Goal: Task Accomplishment & Management: Use online tool/utility

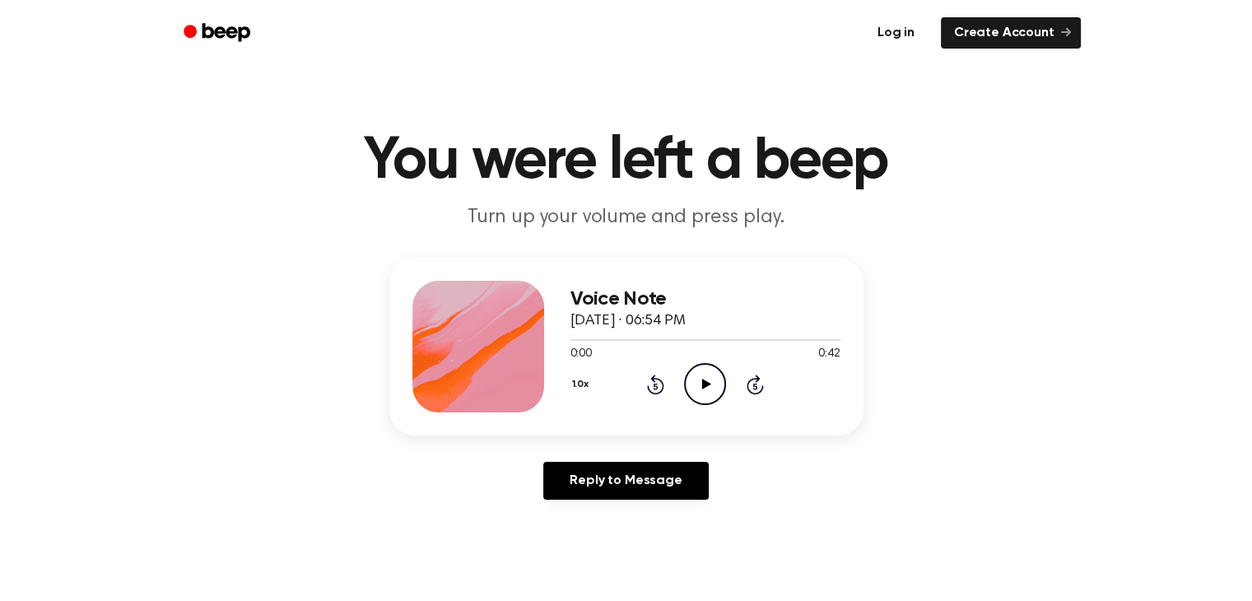
click at [899, 29] on link "Log in" at bounding box center [896, 33] width 70 height 38
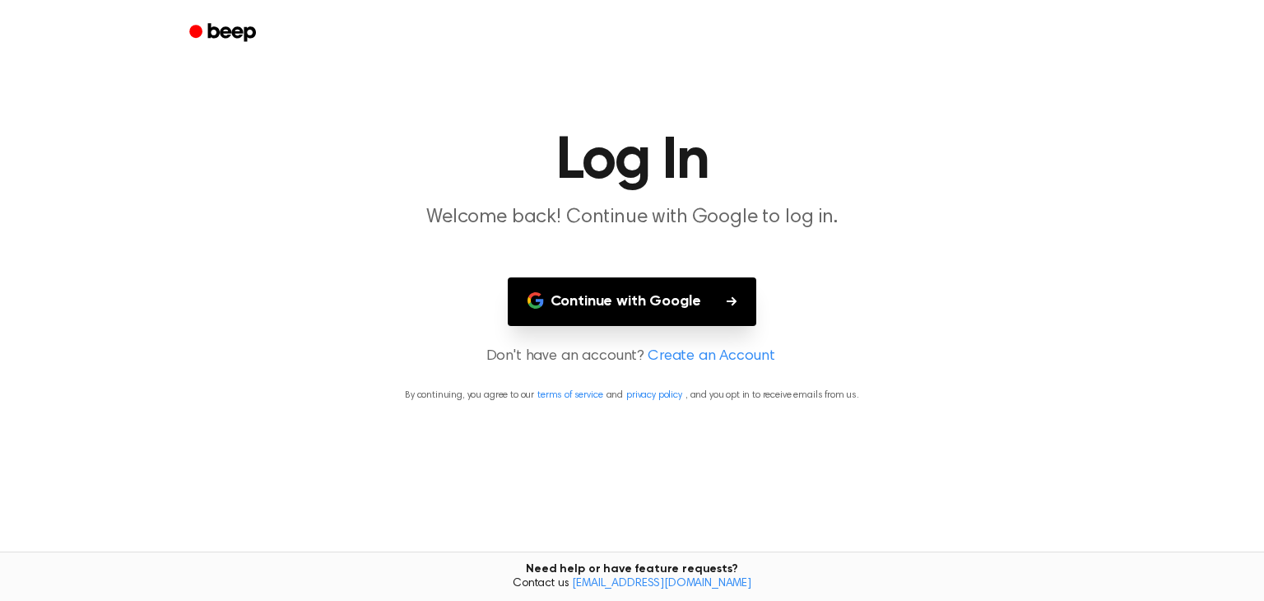
click at [622, 301] on button "Continue with Google" at bounding box center [632, 301] width 249 height 49
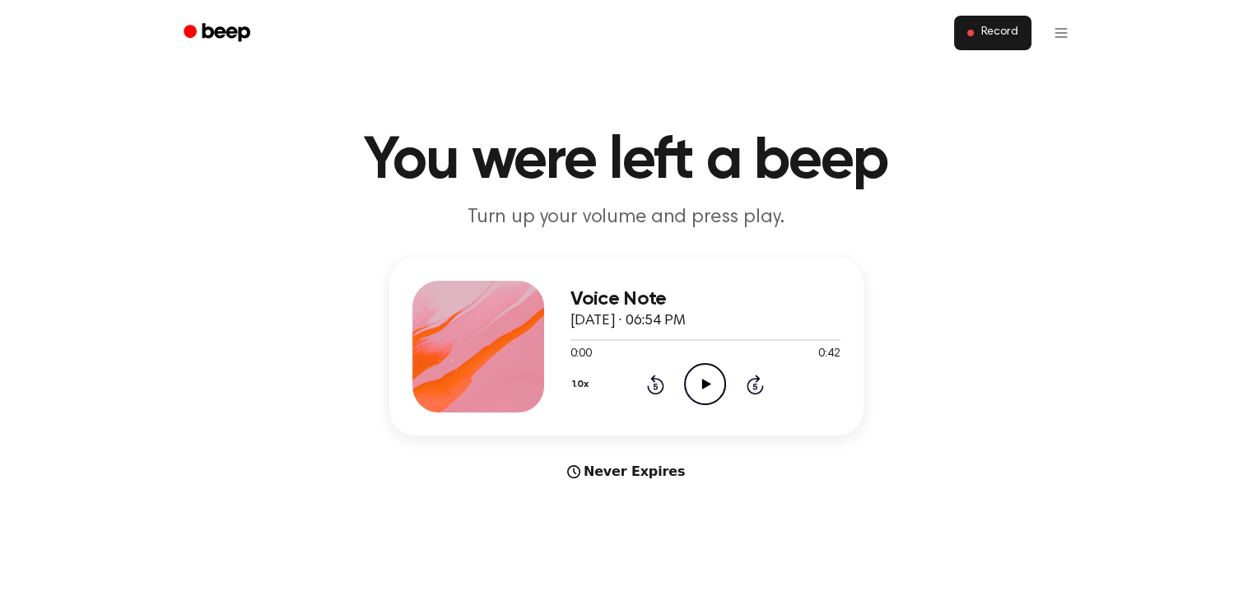
click at [994, 31] on span "Record" at bounding box center [998, 33] width 37 height 15
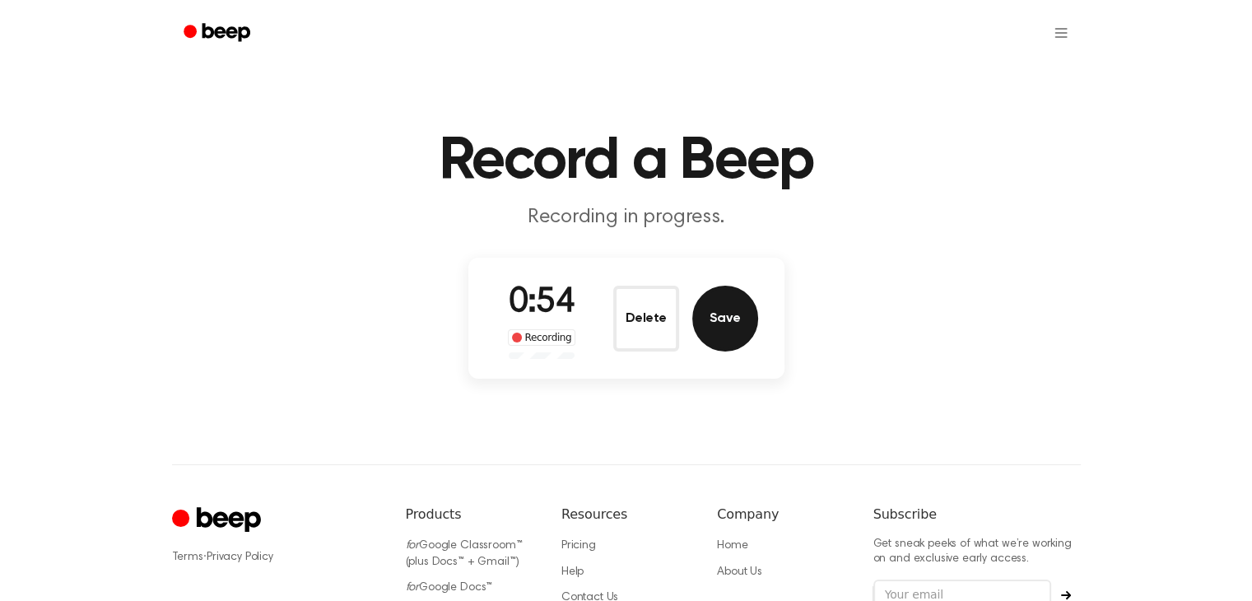
click at [723, 319] on button "Save" at bounding box center [725, 319] width 66 height 66
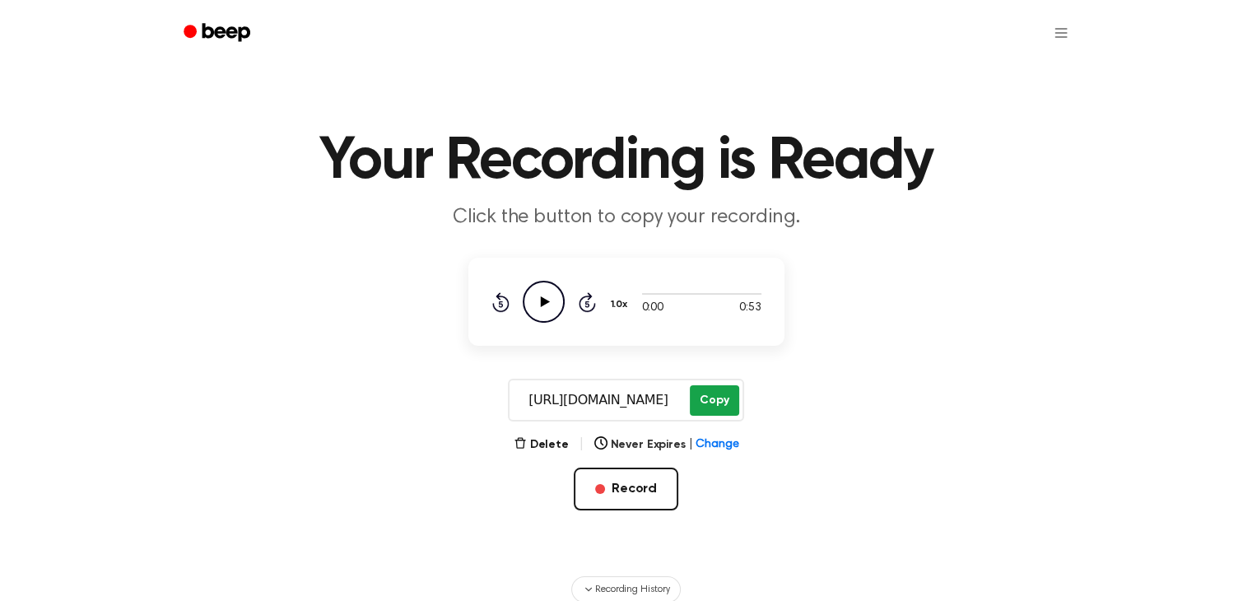
click at [714, 397] on button "Copy" at bounding box center [714, 400] width 49 height 30
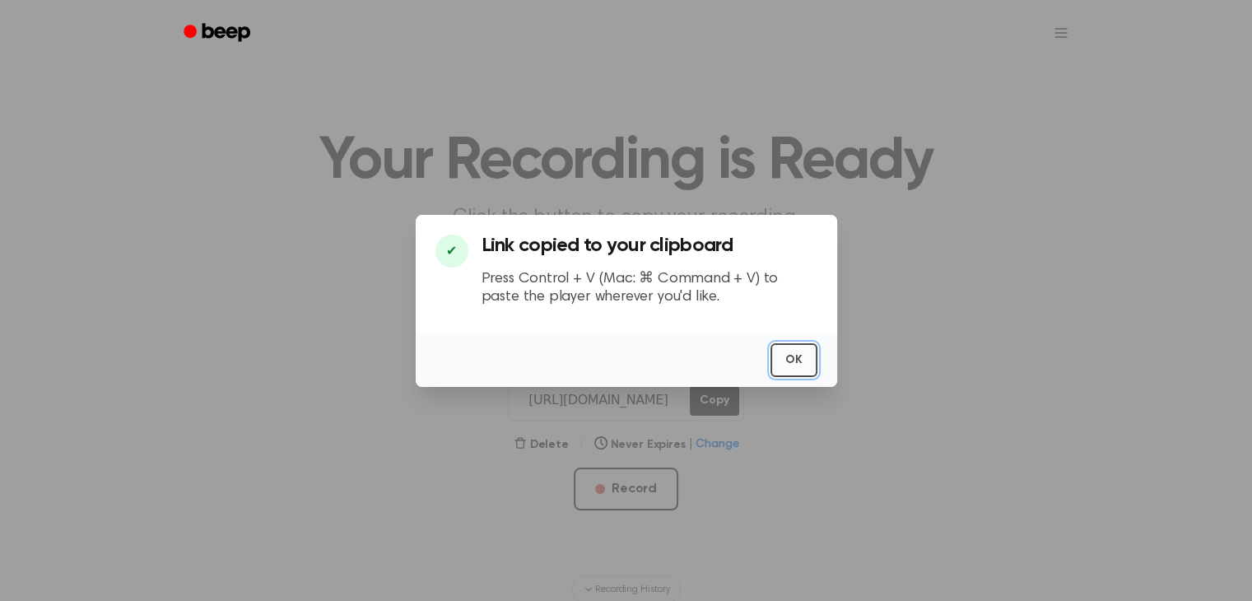
click at [797, 361] on button "OK" at bounding box center [793, 360] width 47 height 34
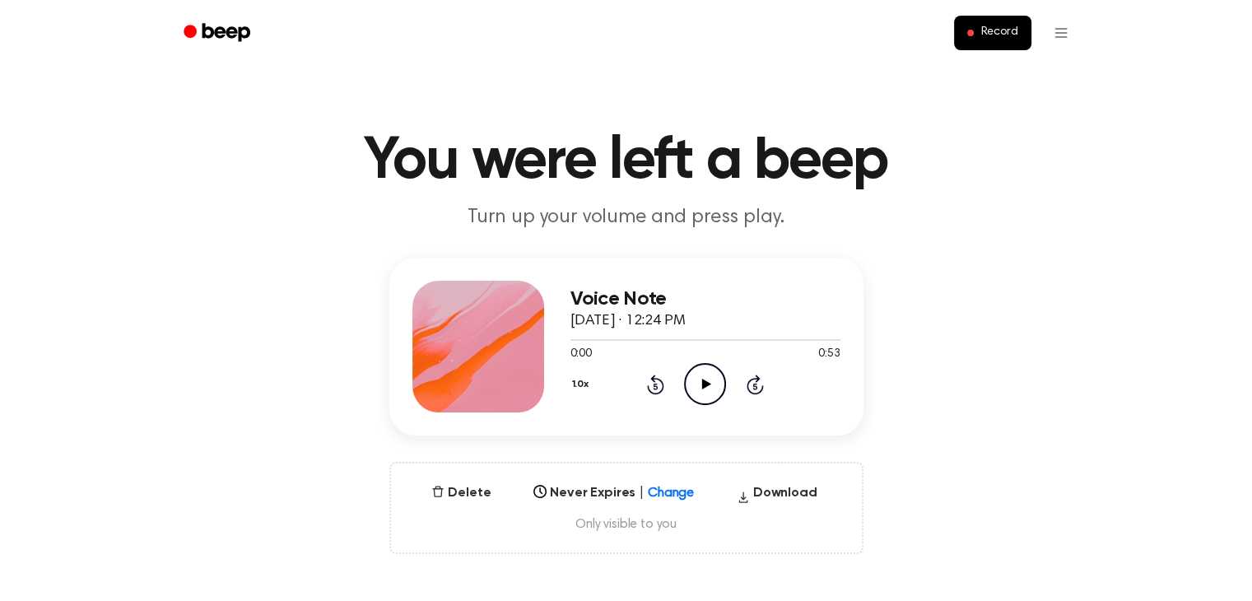
click at [704, 383] on icon at bounding box center [706, 384] width 9 height 11
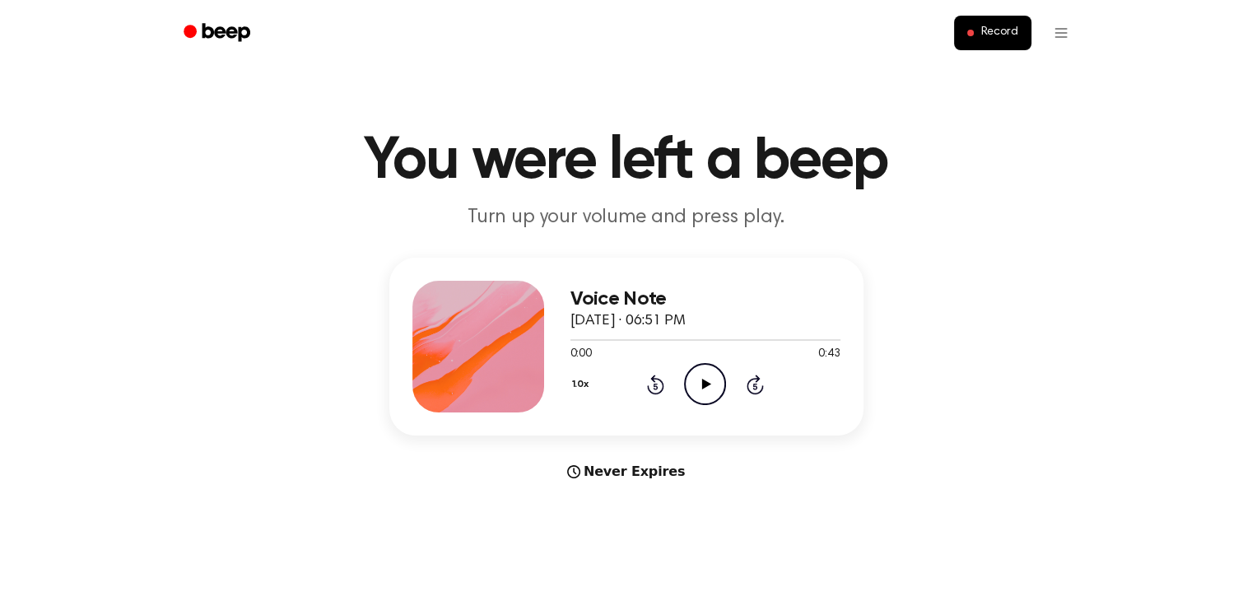
click at [704, 383] on icon at bounding box center [706, 384] width 9 height 11
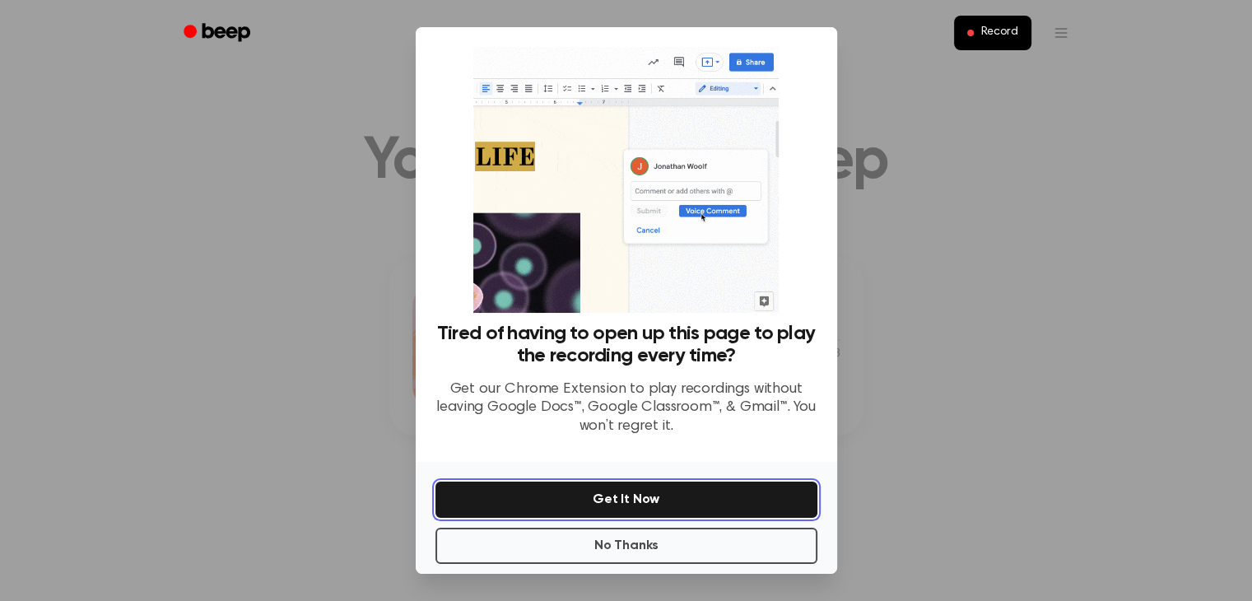
click at [624, 501] on button "Get It Now" at bounding box center [626, 499] width 382 height 36
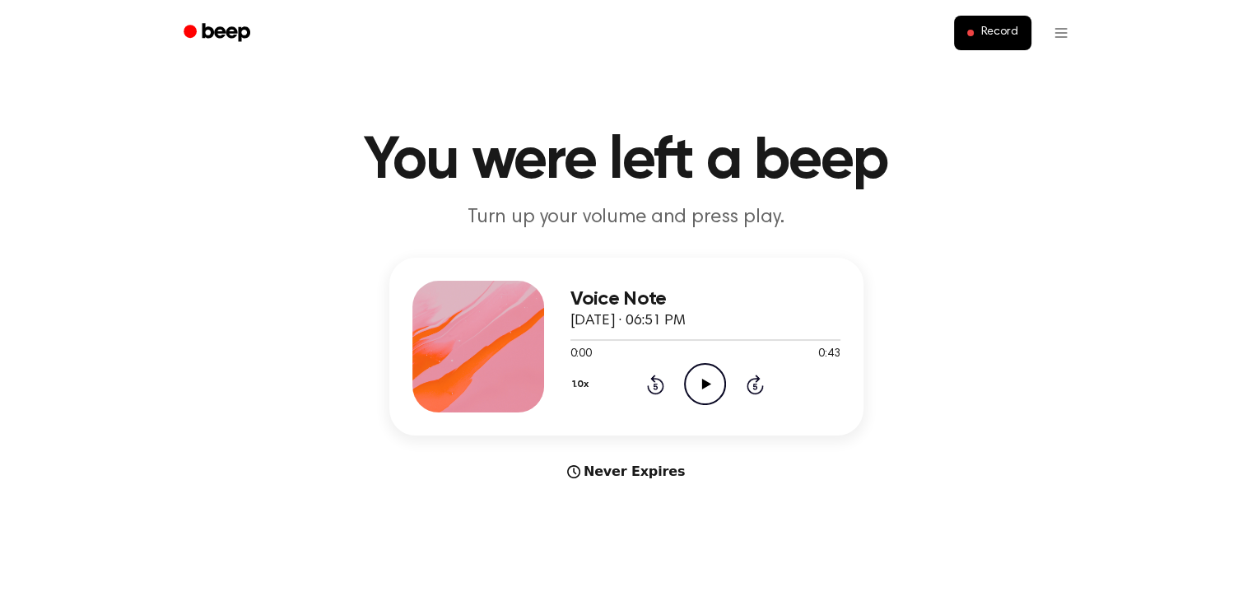
click at [703, 383] on icon at bounding box center [706, 384] width 9 height 11
click at [705, 382] on icon at bounding box center [706, 384] width 9 height 11
click at [220, 27] on icon "Beep" at bounding box center [226, 32] width 48 height 18
click at [213, 30] on icon "Beep" at bounding box center [226, 32] width 48 height 18
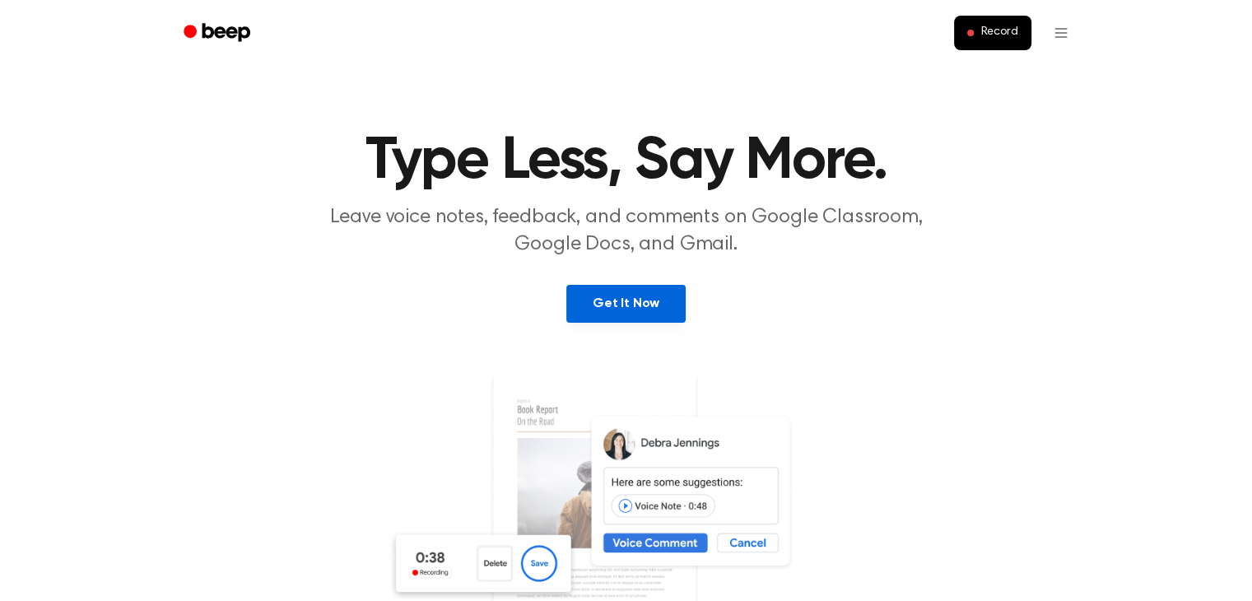
click at [624, 304] on link "Get It Now" at bounding box center [625, 304] width 119 height 38
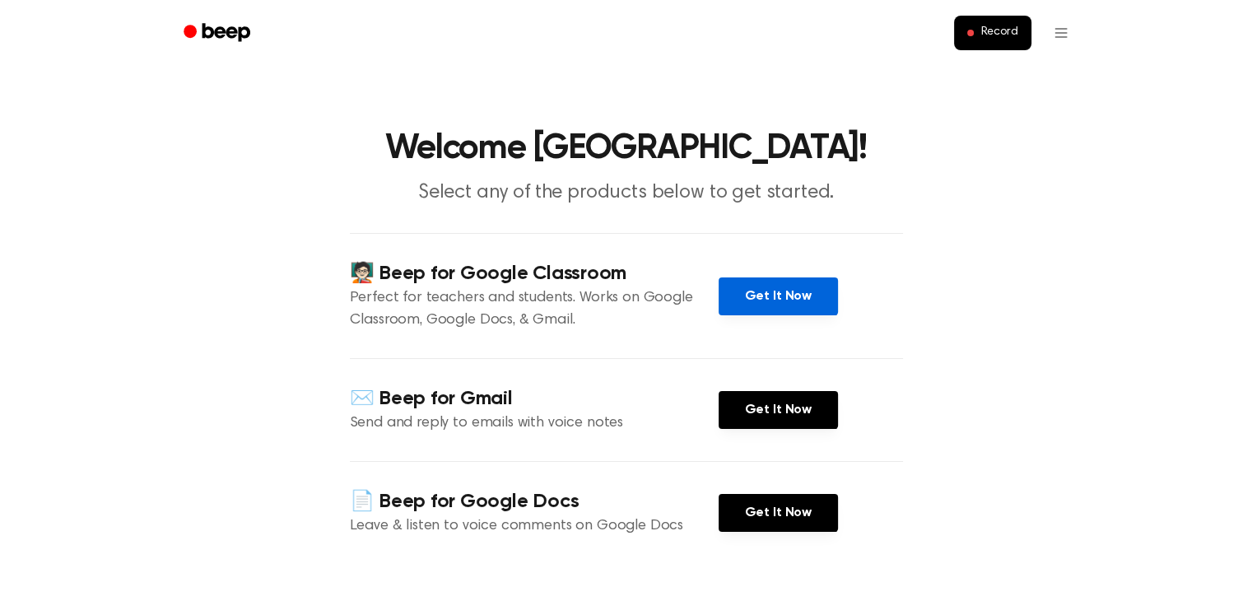
click at [776, 296] on link "Get It Now" at bounding box center [777, 296] width 119 height 38
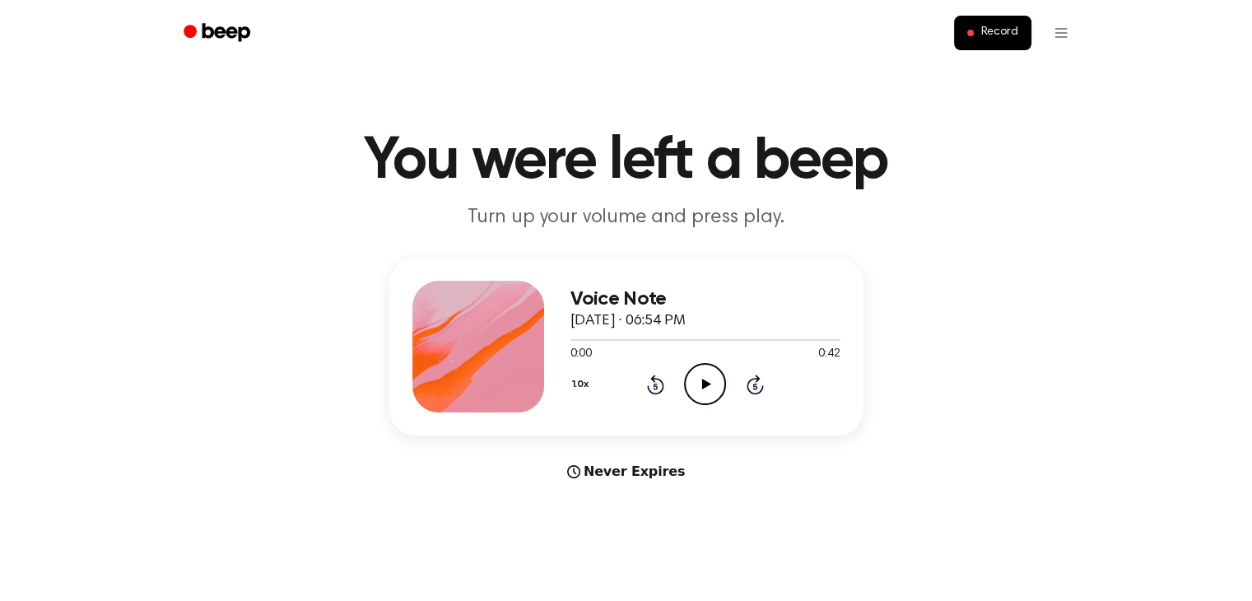
click at [705, 381] on icon at bounding box center [706, 384] width 9 height 11
click at [703, 383] on icon at bounding box center [706, 384] width 9 height 11
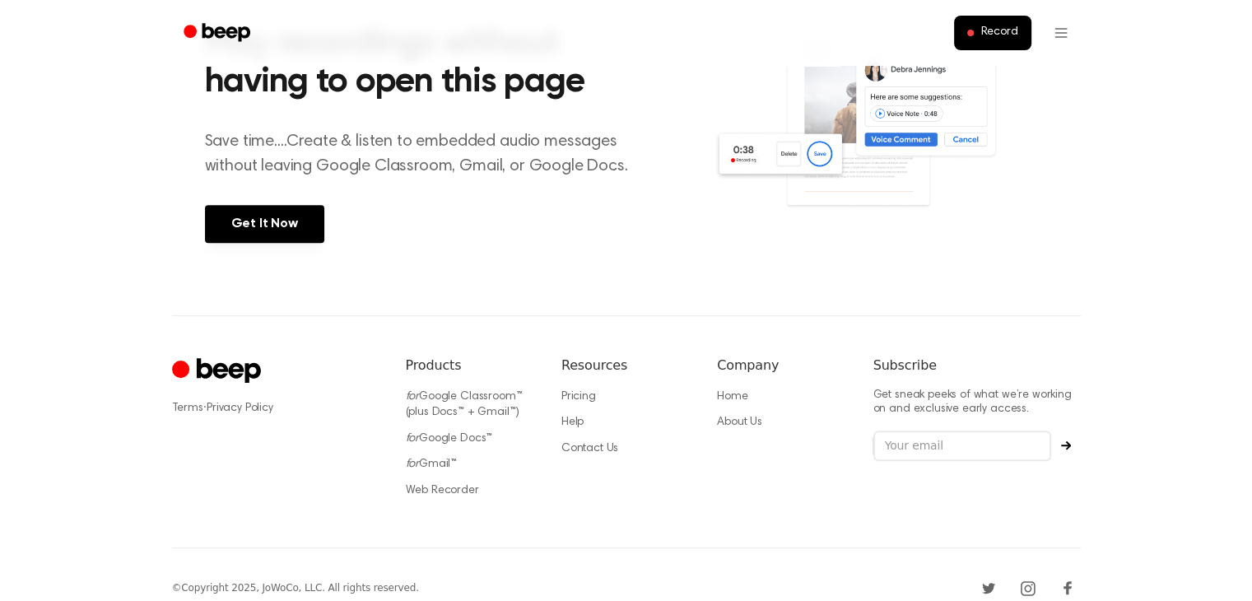
scroll to position [668, 0]
click at [215, 371] on icon "Cruip" at bounding box center [228, 370] width 64 height 25
